Goal: Navigation & Orientation: Go to known website

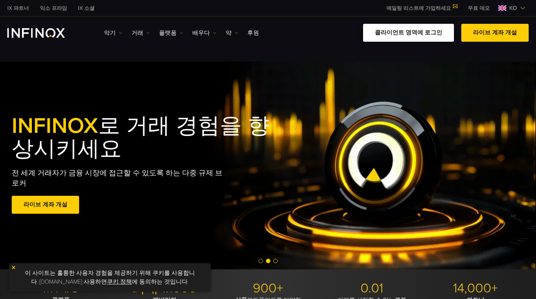
click at [418, 33] on link "클라이언트 영역에 로그인" at bounding box center [408, 33] width 91 height 18
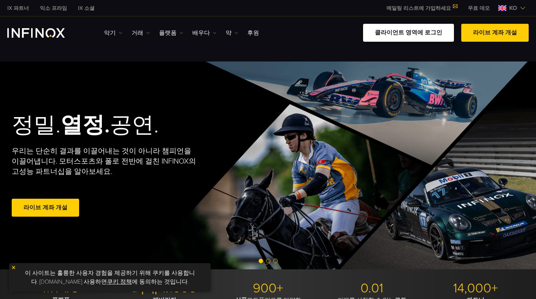
click at [415, 33] on link "클라이언트 영역에 로그인" at bounding box center [408, 33] width 91 height 18
